Goal: Information Seeking & Learning: Learn about a topic

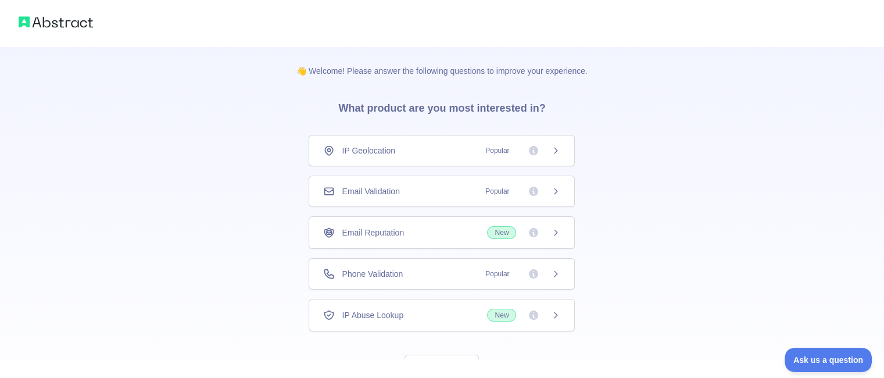
scroll to position [48, 0]
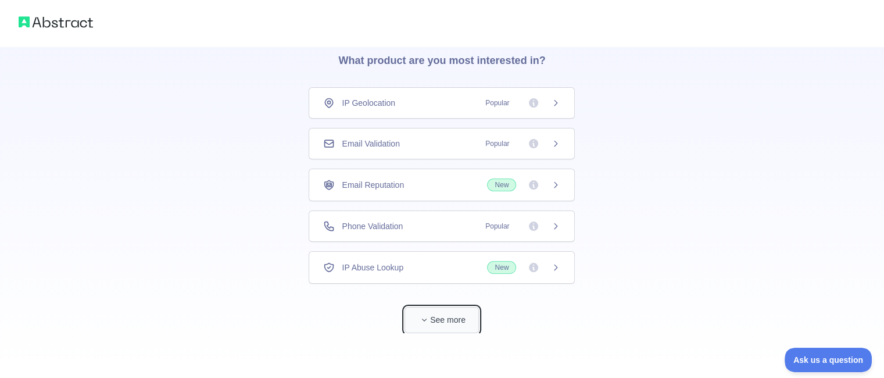
click at [450, 317] on button "See more" at bounding box center [441, 320] width 74 height 26
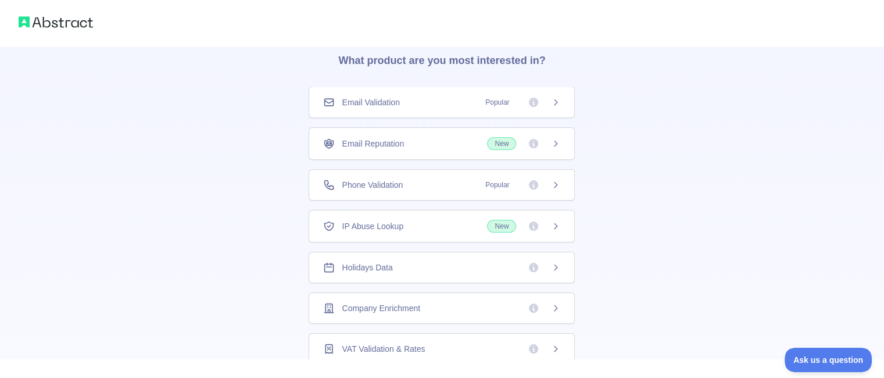
scroll to position [0, 0]
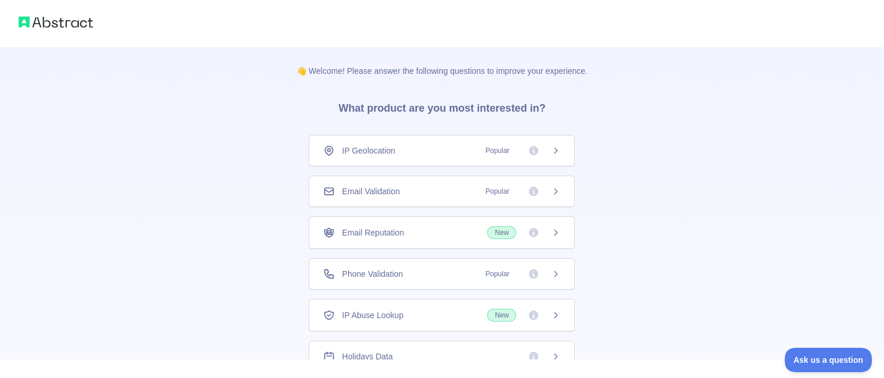
click at [551, 231] on icon at bounding box center [555, 232] width 9 height 9
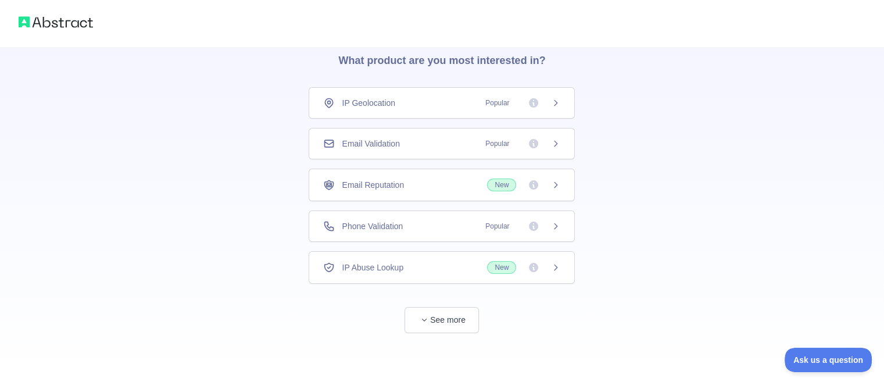
click at [558, 221] on icon at bounding box center [555, 225] width 9 height 9
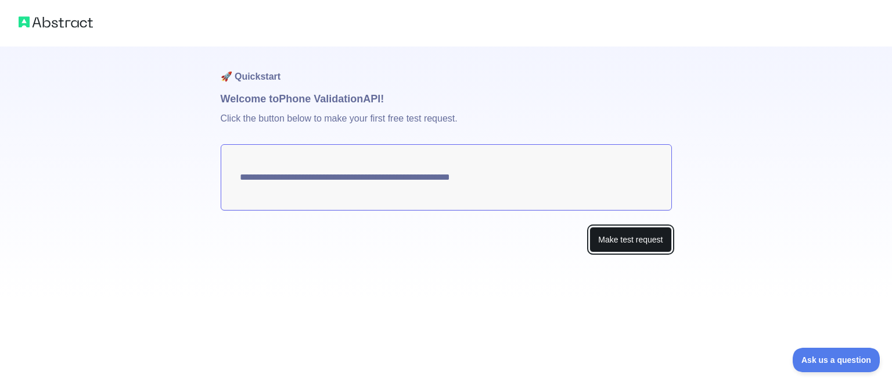
click at [638, 242] on button "Make test request" at bounding box center [631, 240] width 82 height 26
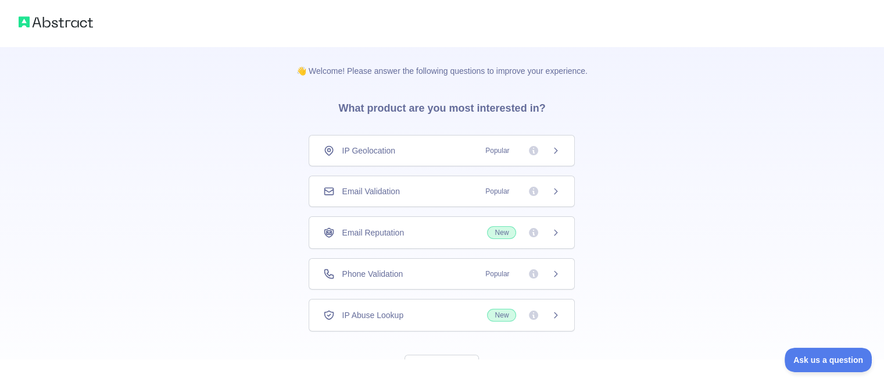
scroll to position [48, 0]
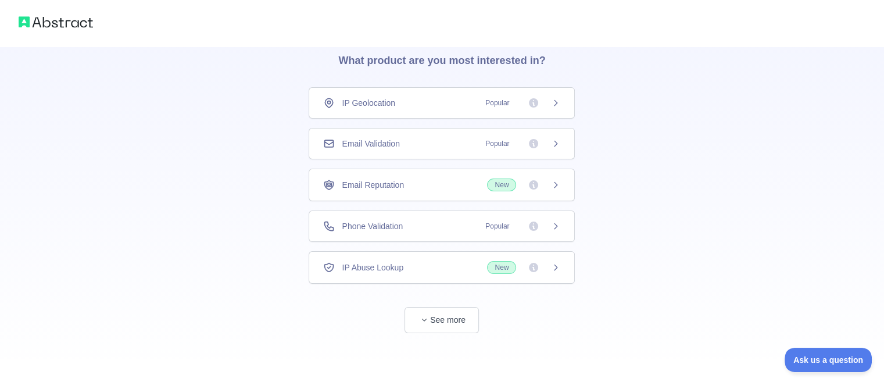
click at [56, 26] on img at bounding box center [56, 22] width 74 height 16
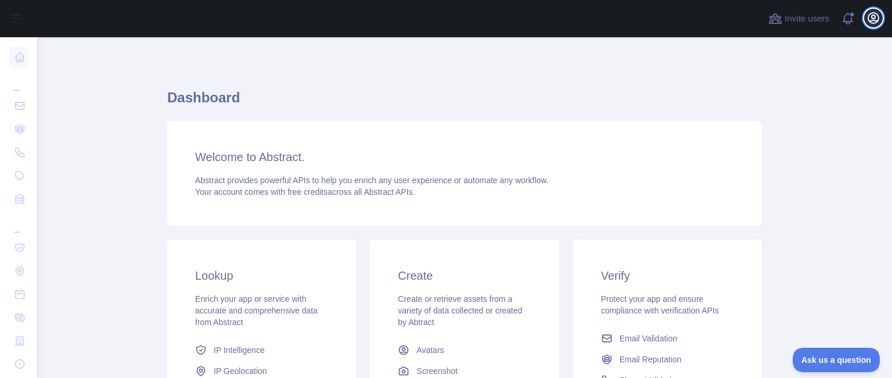
click at [873, 16] on icon "button" at bounding box center [874, 18] width 14 height 14
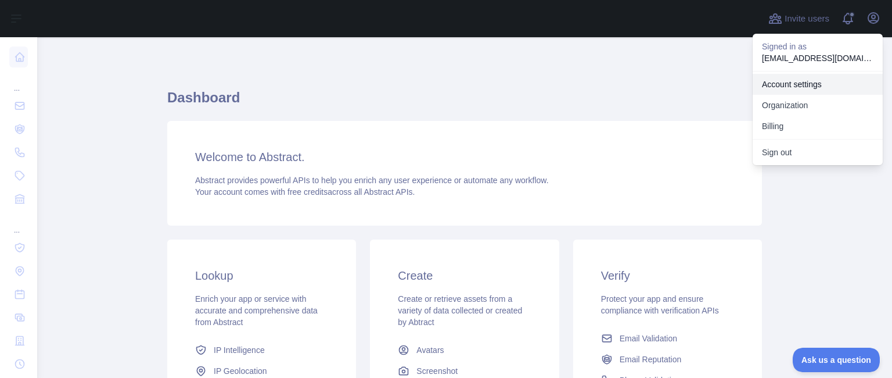
click at [806, 88] on link "Account settings" at bounding box center [818, 84] width 130 height 21
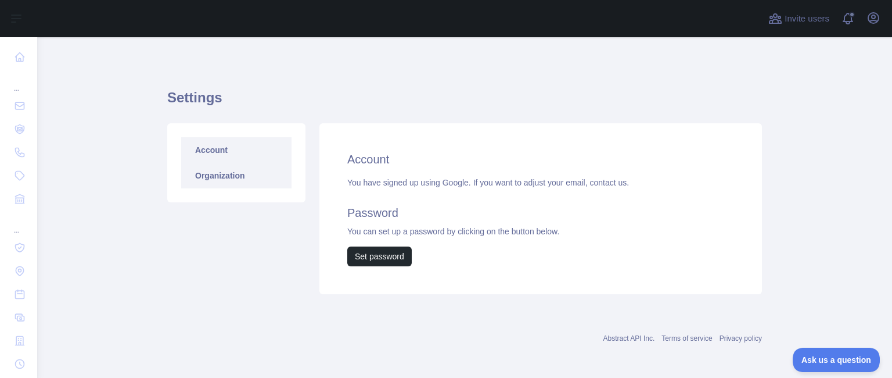
click at [246, 177] on link "Organization" at bounding box center [236, 176] width 110 height 26
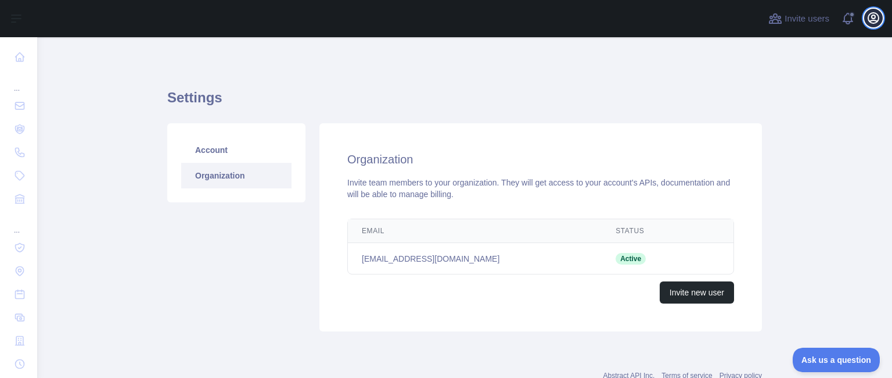
click at [872, 15] on icon "button" at bounding box center [874, 18] width 14 height 14
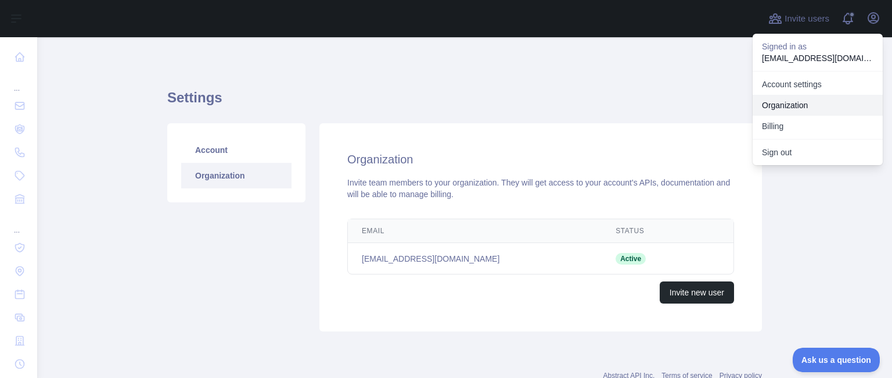
click at [798, 110] on link "Organization" at bounding box center [818, 105] width 130 height 21
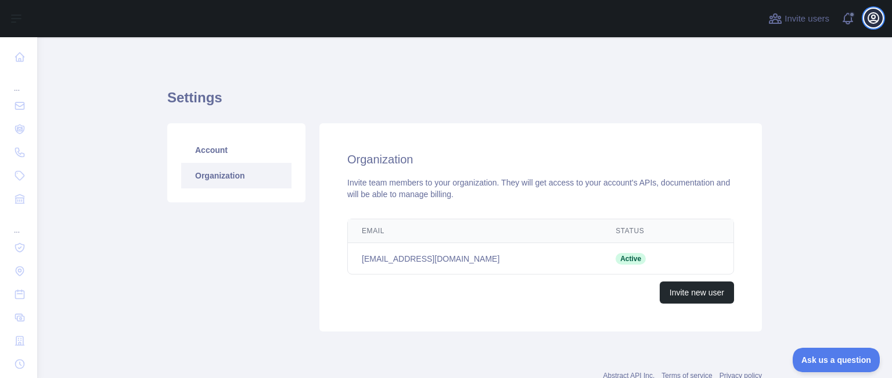
click at [874, 16] on icon "button" at bounding box center [874, 18] width 14 height 14
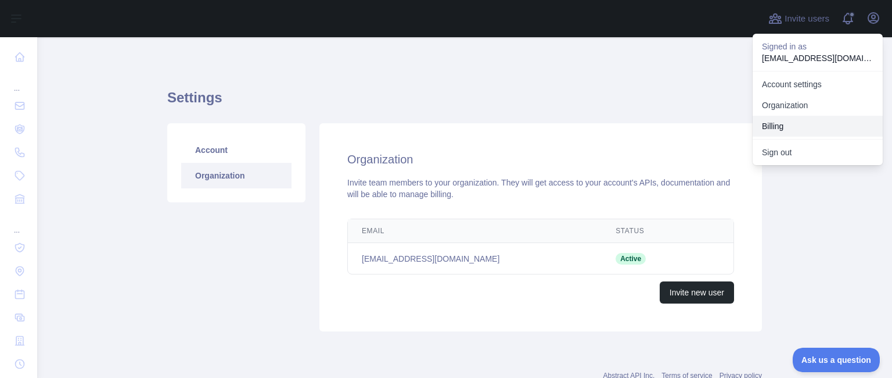
click at [810, 121] on button "Billing" at bounding box center [818, 126] width 130 height 21
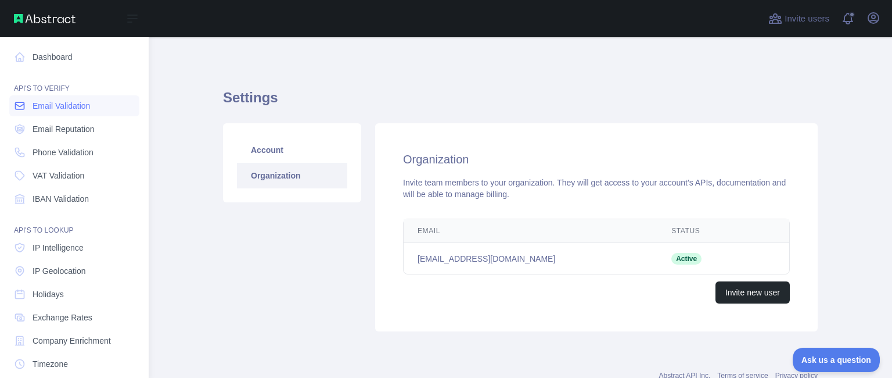
click at [76, 107] on span "Email Validation" at bounding box center [62, 106] width 58 height 12
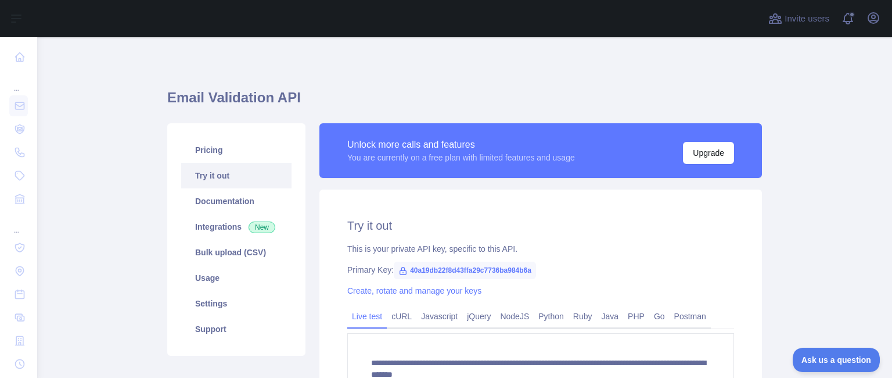
click at [515, 270] on span "40a19db22f8d43ffa29c7736ba984b6a" at bounding box center [465, 269] width 142 height 17
copy span "40a19db22f8d43ffa29c7736ba984b6a"
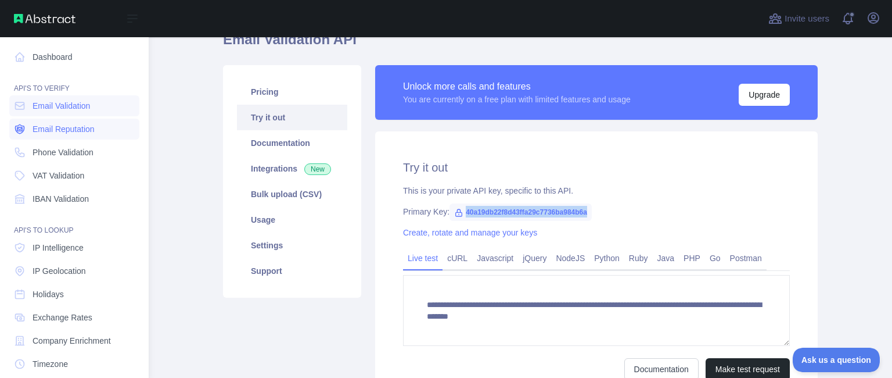
click at [57, 131] on span "Email Reputation" at bounding box center [64, 129] width 62 height 12
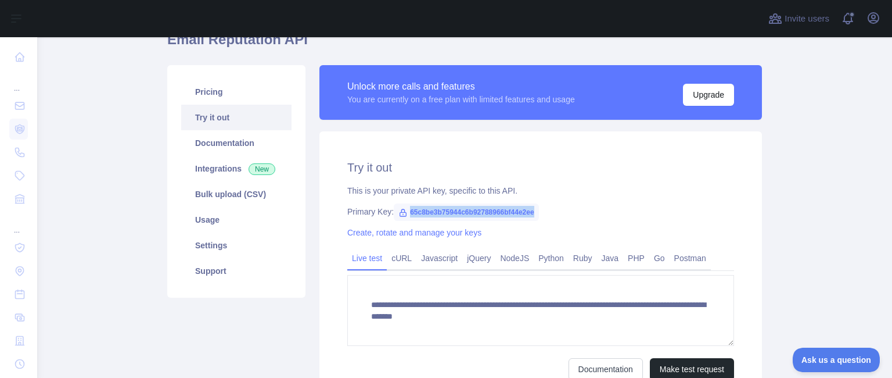
drag, startPoint x: 530, startPoint y: 212, endPoint x: 401, endPoint y: 208, distance: 129.1
click at [401, 208] on span "65c8be3b75944c6b92788966bf44e2ee" at bounding box center [466, 211] width 145 height 17
copy span "65c8be3b75944c6b92788966bf44e2ee"
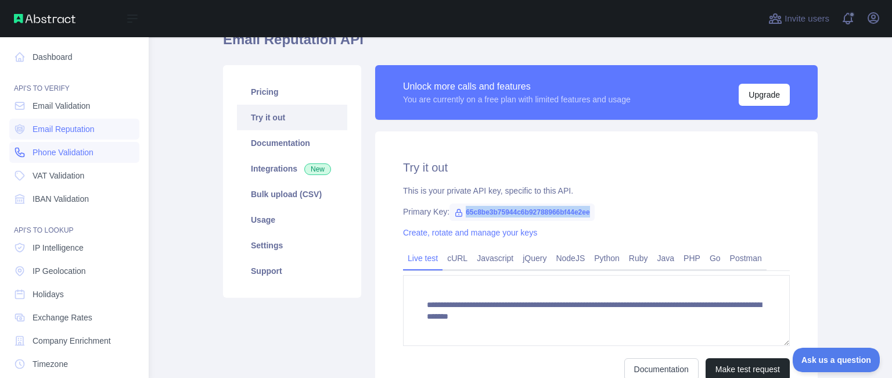
click at [58, 152] on span "Phone Validation" at bounding box center [63, 152] width 61 height 12
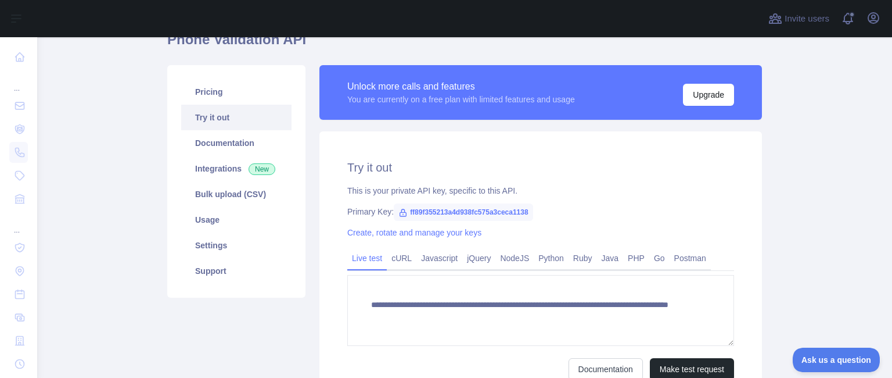
click at [510, 211] on span "ff89f355213a4d938fc575a3ceca1138" at bounding box center [463, 211] width 139 height 17
copy span "ff89f355213a4d938fc575a3ceca1138"
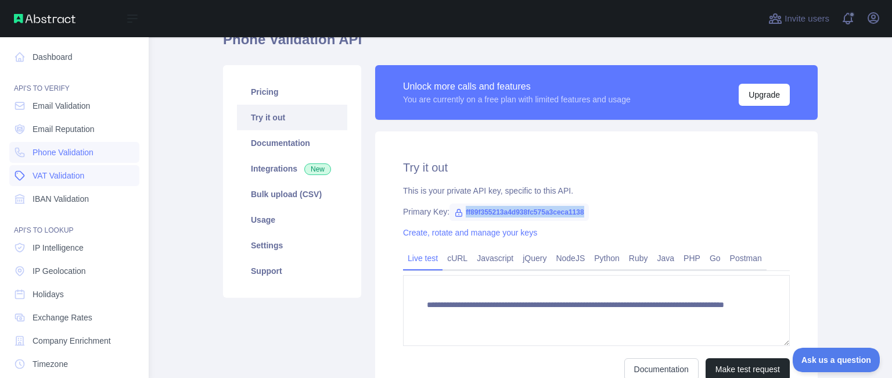
click at [62, 175] on span "VAT Validation" at bounding box center [59, 176] width 52 height 12
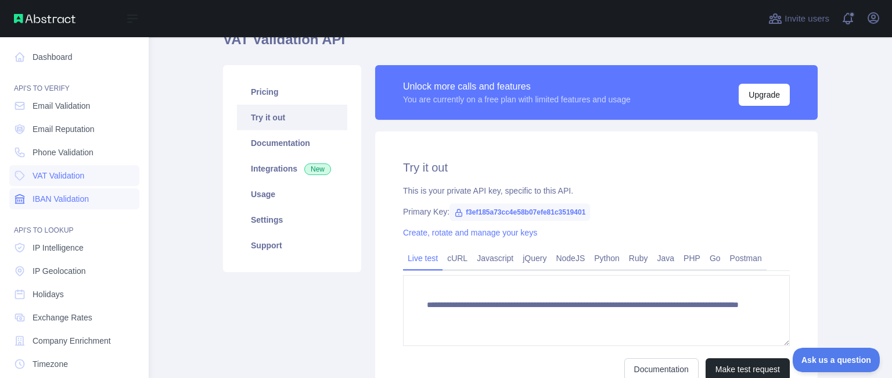
click at [89, 198] on span "IBAN Validation" at bounding box center [61, 199] width 56 height 12
click at [75, 245] on span "IP Intelligence" at bounding box center [58, 248] width 51 height 12
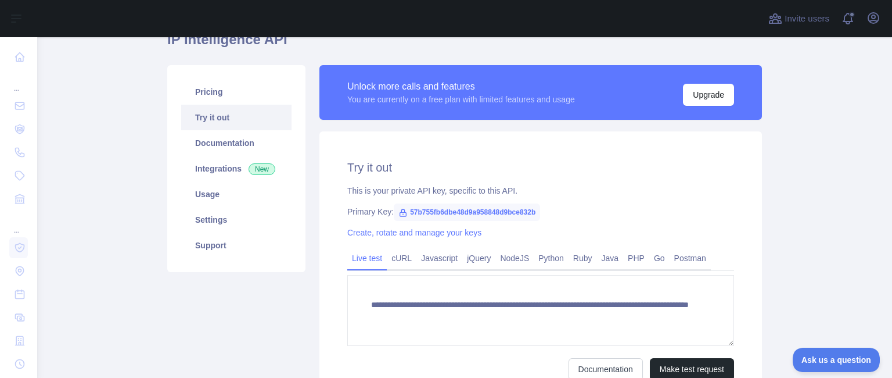
click at [463, 211] on span "57b755fb6dbe48d9a958848d9bce832b" at bounding box center [467, 211] width 146 height 17
copy span "57b755fb6dbe48d9a958848d9bce832b"
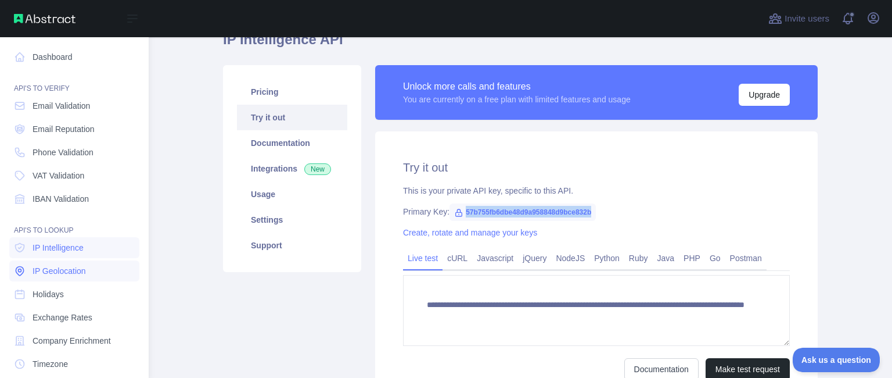
click at [74, 274] on span "IP Geolocation" at bounding box center [59, 271] width 53 height 12
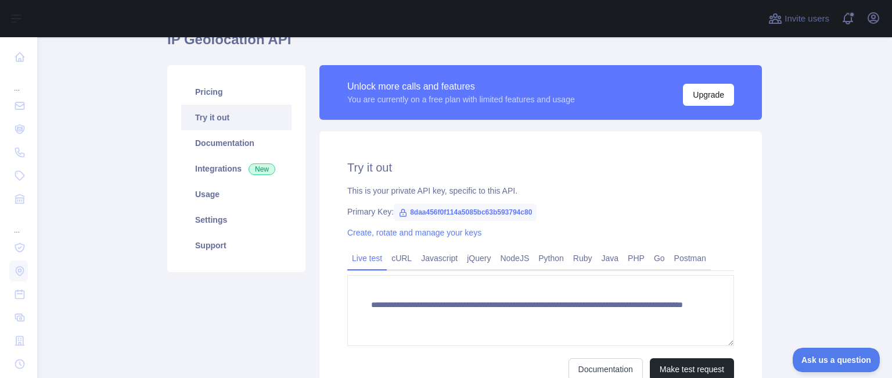
click at [467, 210] on span "8daa456f0f114a5085bc63b593794c80" at bounding box center [465, 211] width 143 height 17
copy span "8daa456f0f114a5085bc63b593794c80"
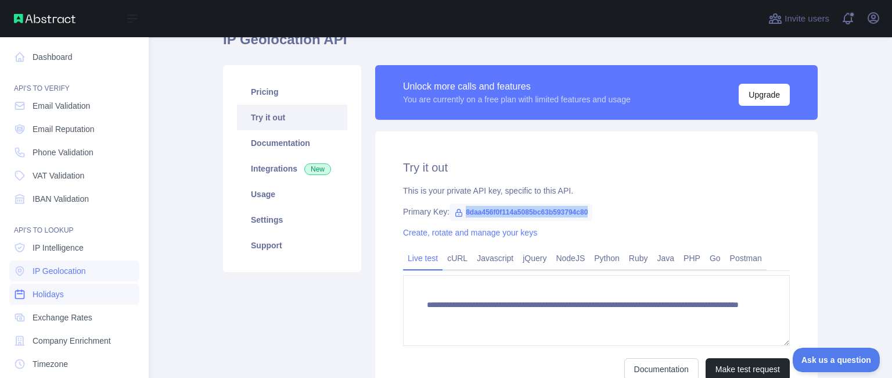
click at [67, 289] on link "Holidays" at bounding box center [74, 294] width 130 height 21
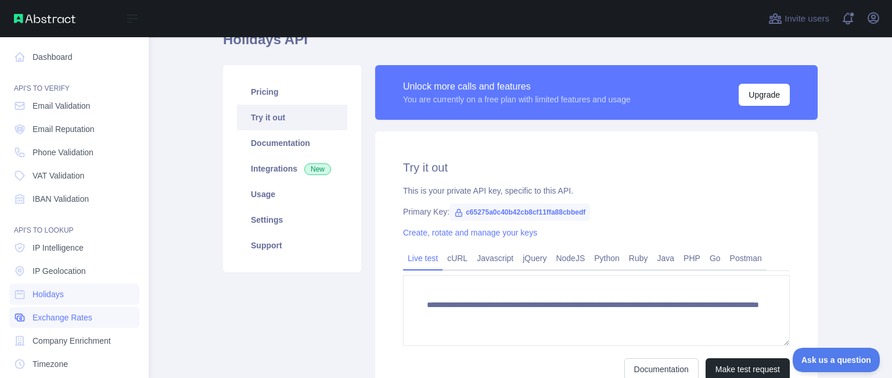
click at [88, 320] on span "Exchange Rates" at bounding box center [63, 317] width 60 height 12
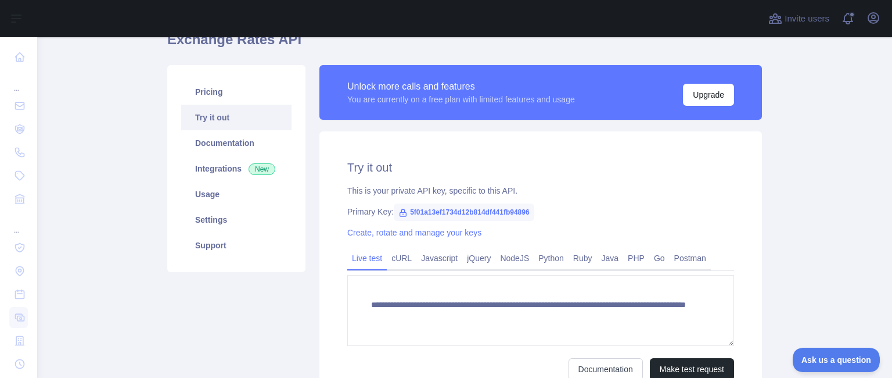
click at [469, 212] on span "5f01a13ef1734d12b814df441fb94896" at bounding box center [464, 211] width 140 height 17
copy span "5f01a13ef1734d12b814df441fb94896"
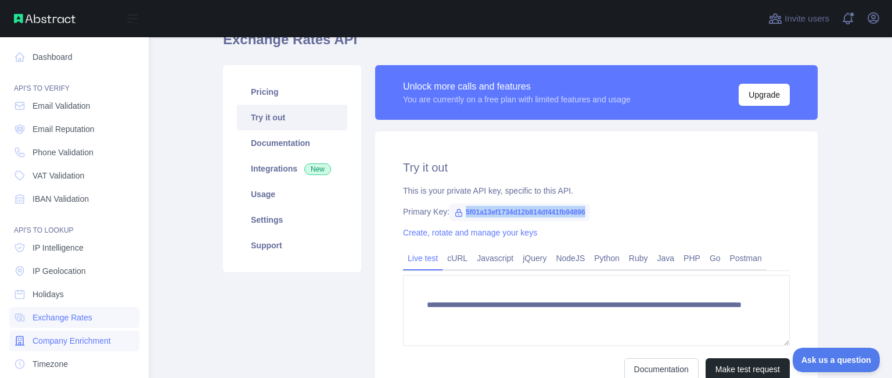
scroll to position [116, 0]
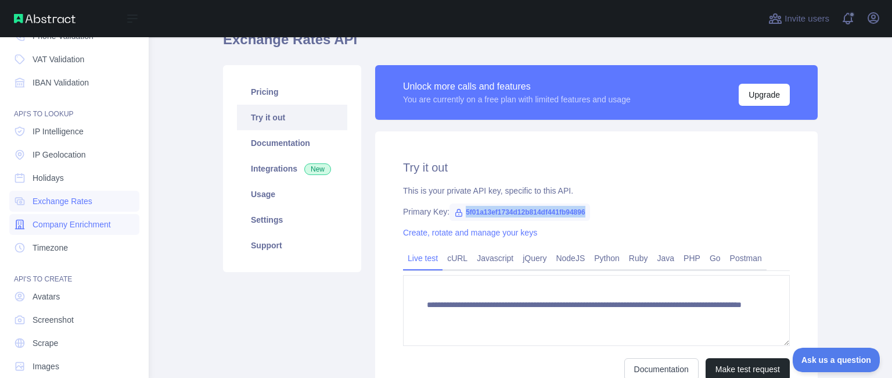
click at [65, 231] on link "Company Enrichment" at bounding box center [74, 224] width 130 height 21
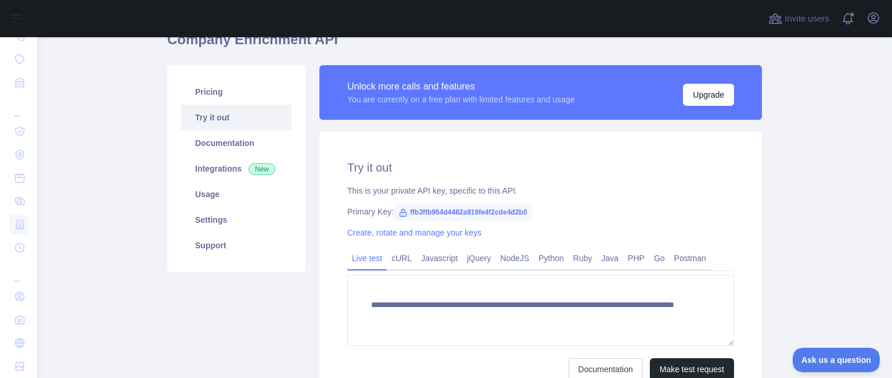
click at [467, 210] on span "ffb3ffb954d4482a919fe4f2cde4d2b0" at bounding box center [463, 211] width 138 height 17
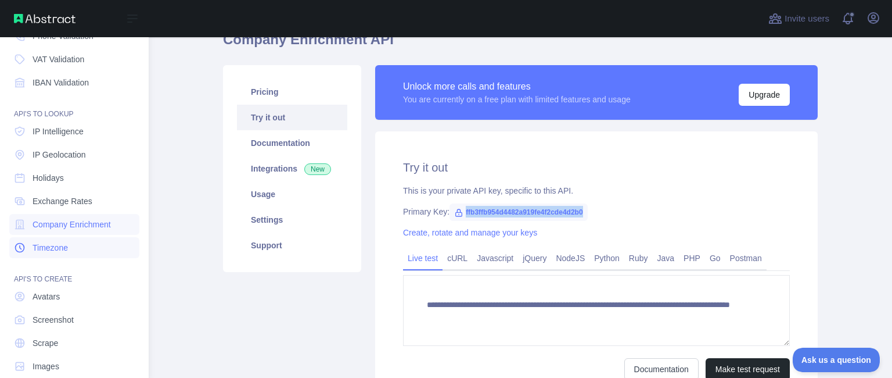
click at [49, 248] on span "Timezone" at bounding box center [50, 248] width 35 height 12
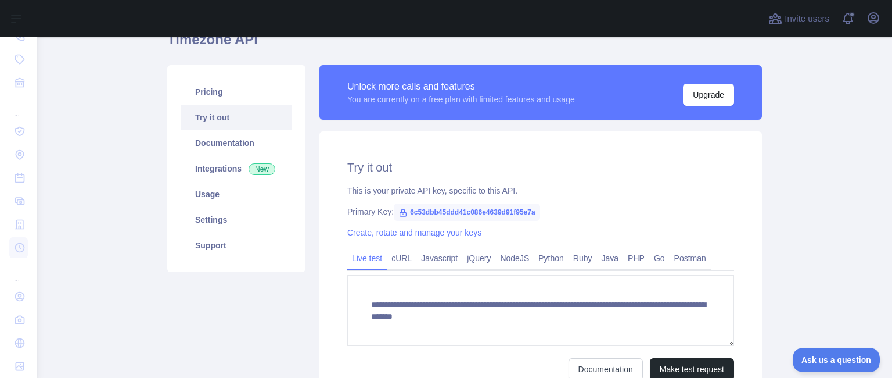
click at [500, 207] on span "6c53dbb45ddd41c086e4639d91f95e7a" at bounding box center [467, 211] width 146 height 17
copy span "6c53dbb45ddd41c086e4639d91f95e7a"
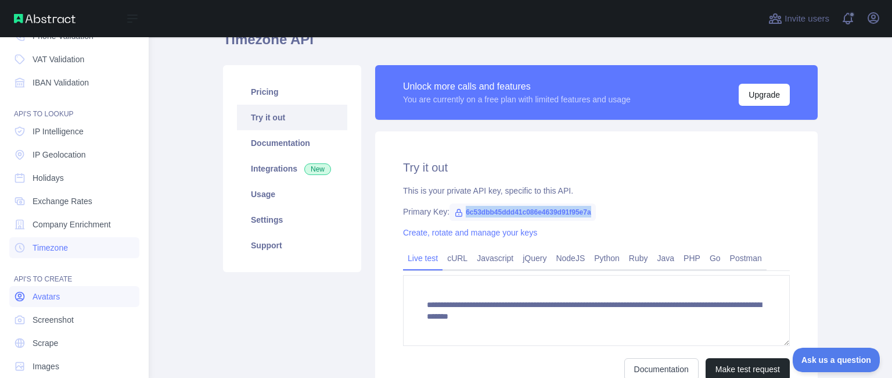
scroll to position [134, 0]
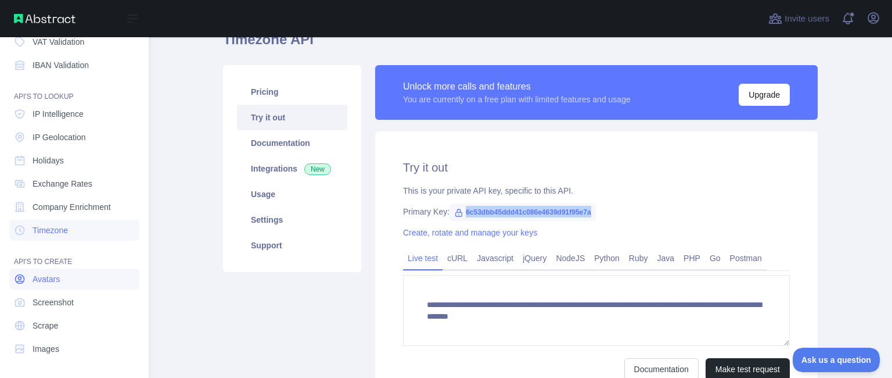
click at [31, 279] on link "Avatars" at bounding box center [74, 278] width 130 height 21
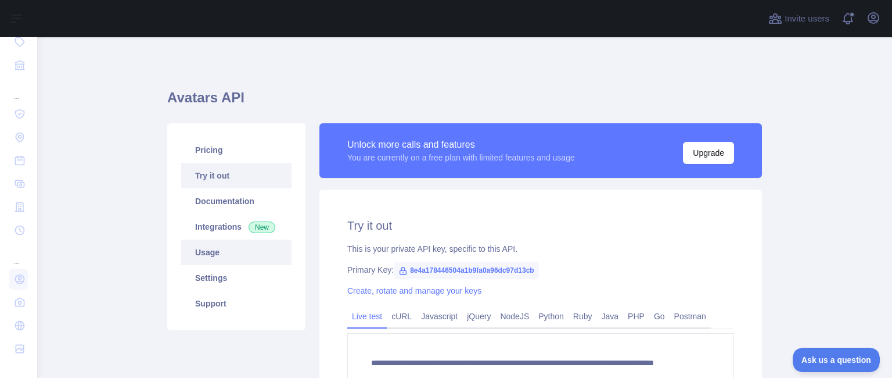
scroll to position [58, 0]
